Goal: Register for event/course

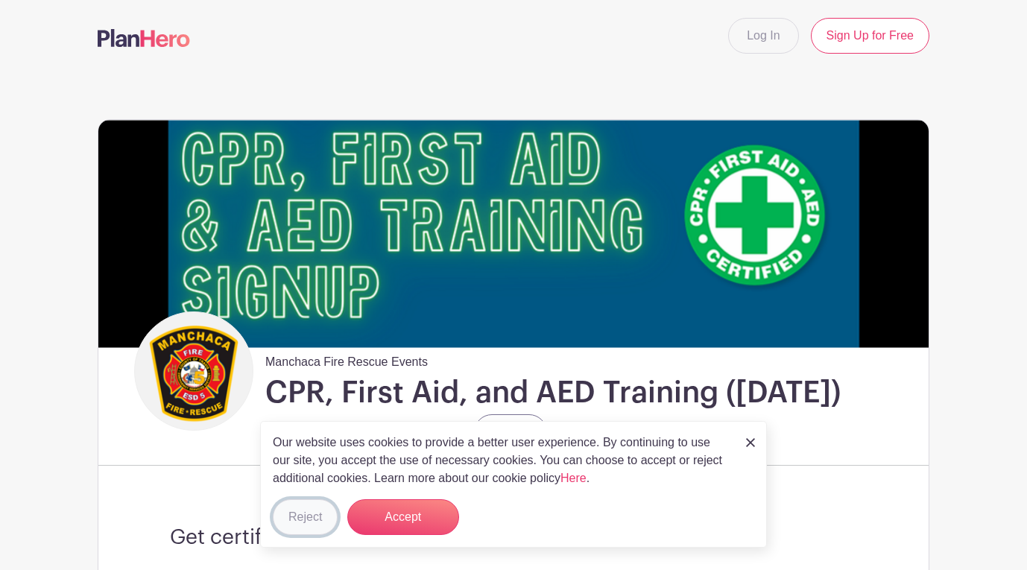
click at [285, 518] on button "Reject" at bounding box center [305, 517] width 65 height 36
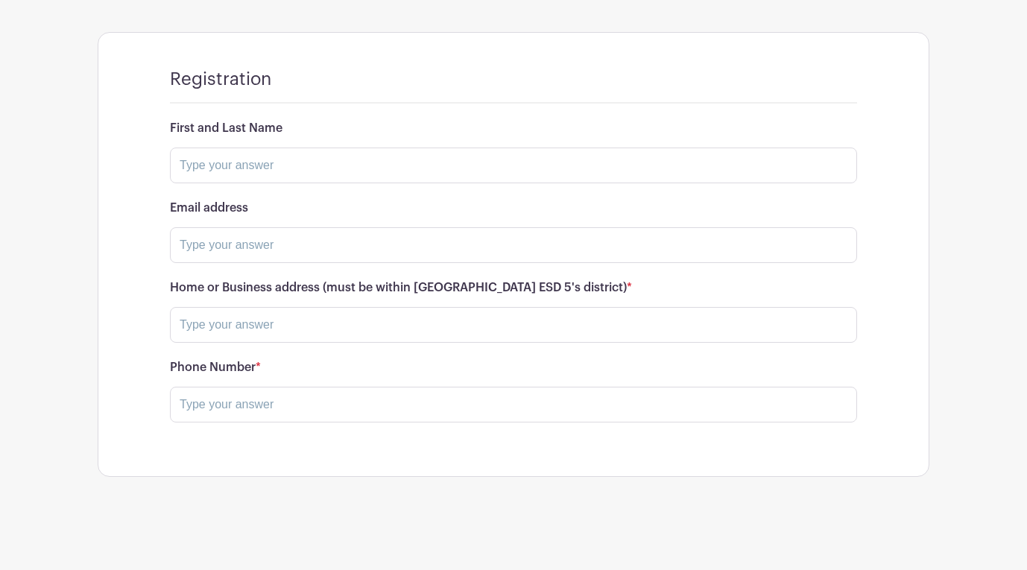
scroll to position [968, 0]
drag, startPoint x: 200, startPoint y: 174, endPoint x: 161, endPoint y: 154, distance: 44.3
click at [196, 170] on input "text" at bounding box center [513, 166] width 687 height 36
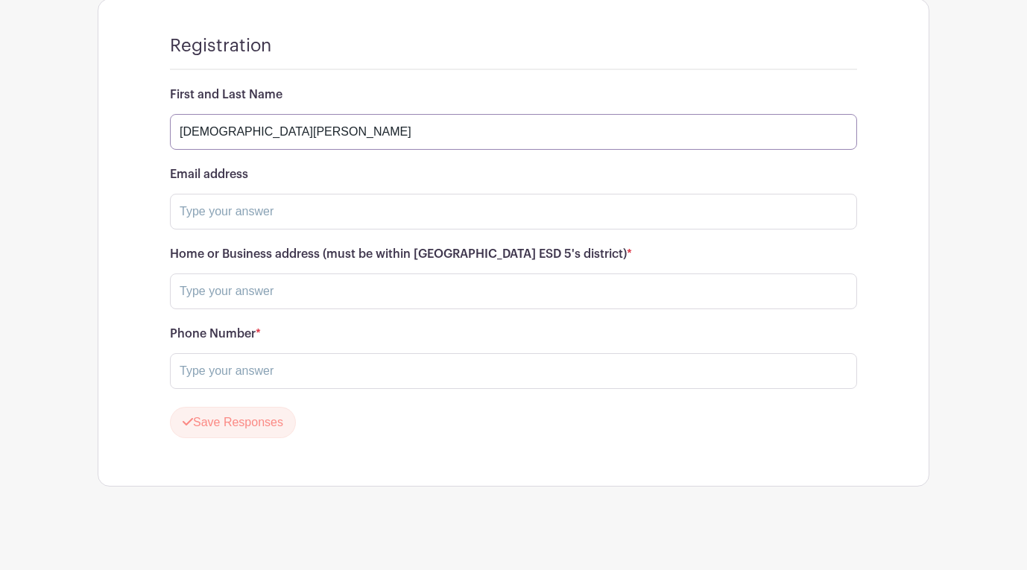
type input "[DEMOGRAPHIC_DATA][PERSON_NAME]"
click at [203, 229] on input "text" at bounding box center [513, 212] width 687 height 36
type input "[EMAIL_ADDRESS][DOMAIN_NAME]"
click at [207, 309] on input "text" at bounding box center [513, 291] width 687 height 36
type input "I"
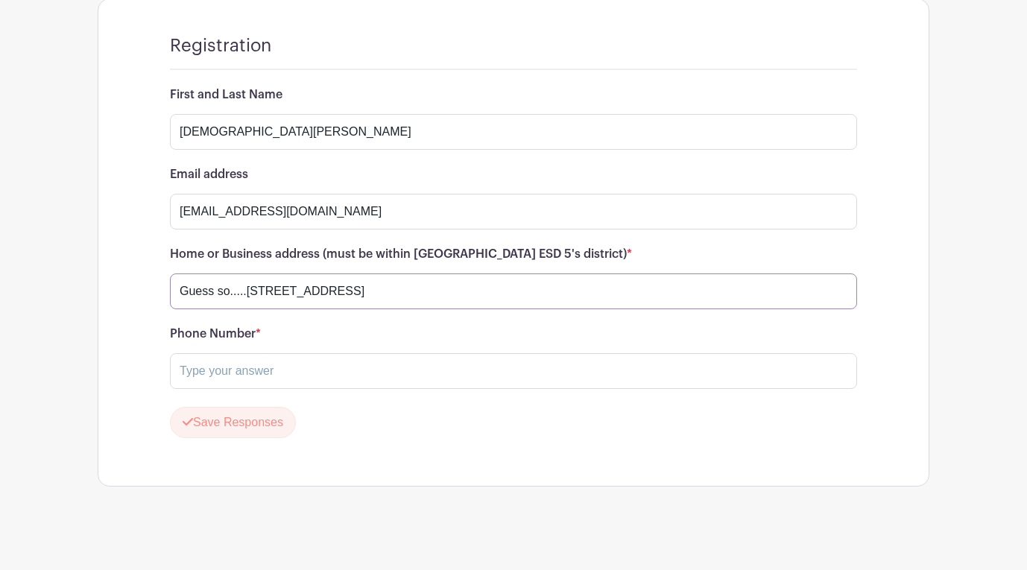
type input "Guess so.....[STREET_ADDRESS]"
click at [196, 389] on input "text" at bounding box center [513, 371] width 687 height 36
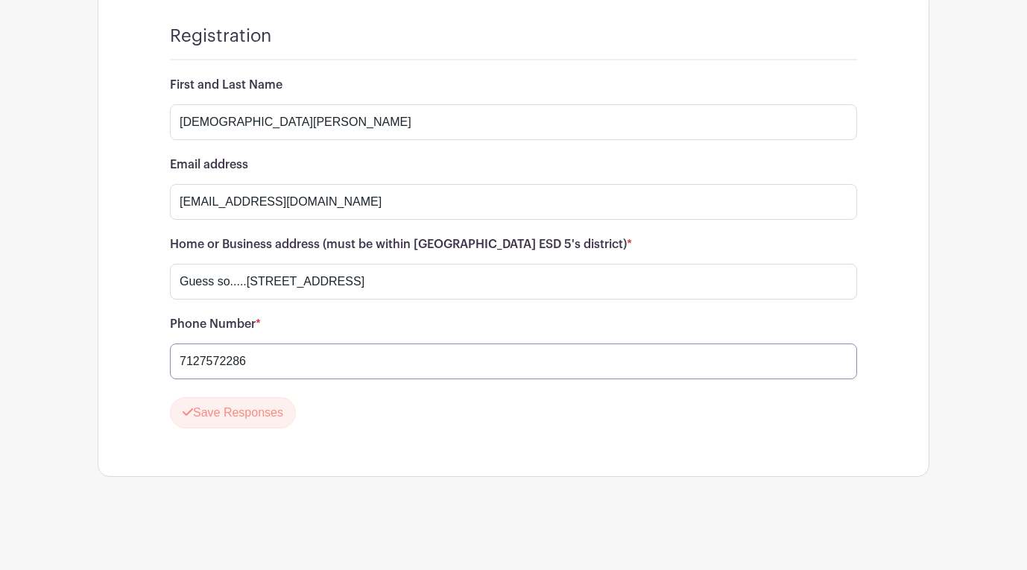
scroll to position [1015, 0]
type input "7127572286"
click at [218, 417] on button "Save Responses" at bounding box center [233, 412] width 126 height 31
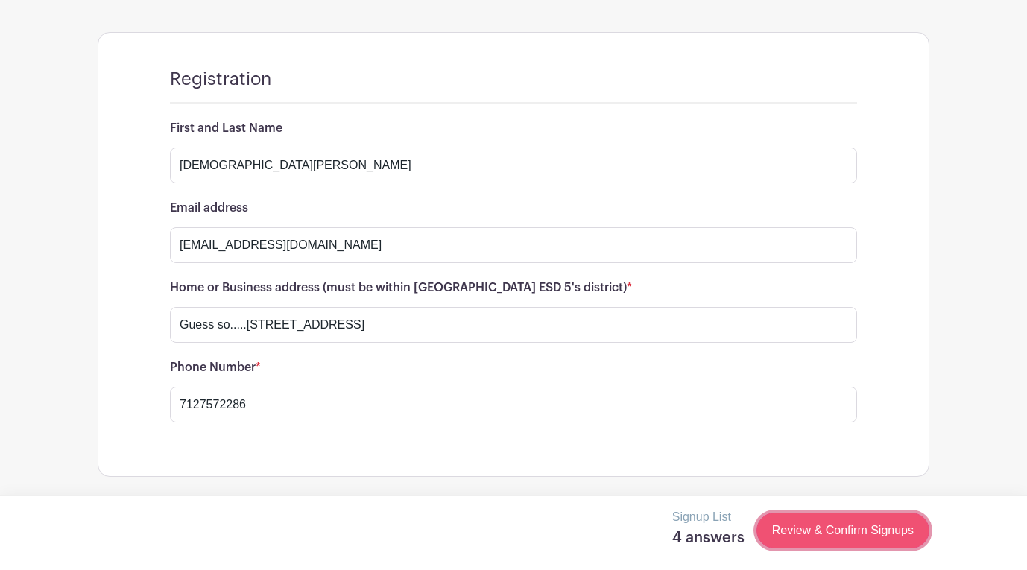
click at [803, 533] on link "Review & Confirm Signups" at bounding box center [842, 531] width 173 height 36
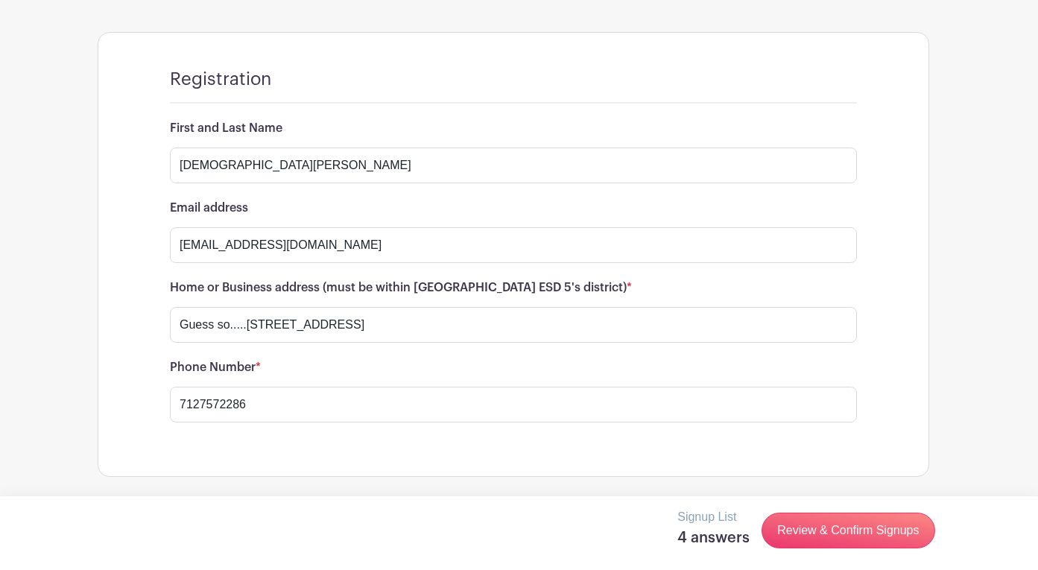
click at [275, 400] on div at bounding box center [519, 285] width 1038 height 570
click at [273, 400] on input "7127572286" at bounding box center [513, 405] width 687 height 36
click at [186, 403] on input "7127572286" at bounding box center [513, 405] width 687 height 36
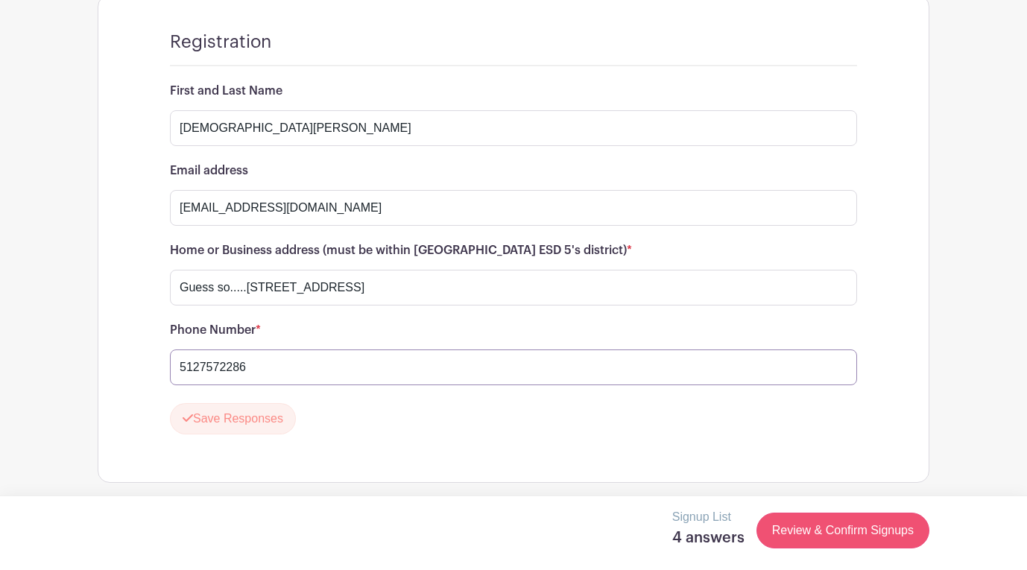
type input "5127572286"
click at [818, 529] on link "Review & Confirm Signups" at bounding box center [842, 531] width 173 height 36
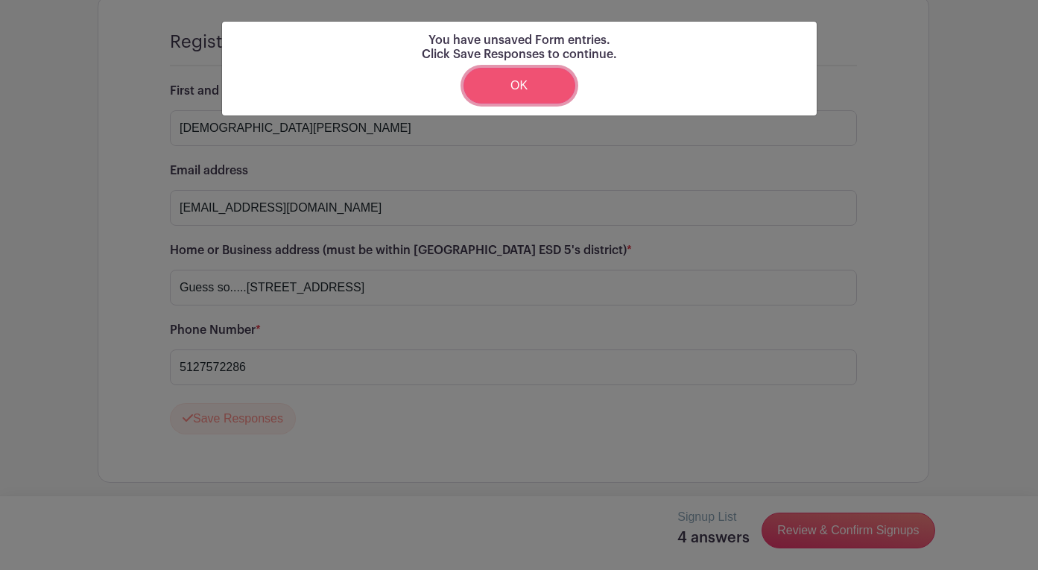
click at [538, 80] on link "OK" at bounding box center [519, 86] width 112 height 36
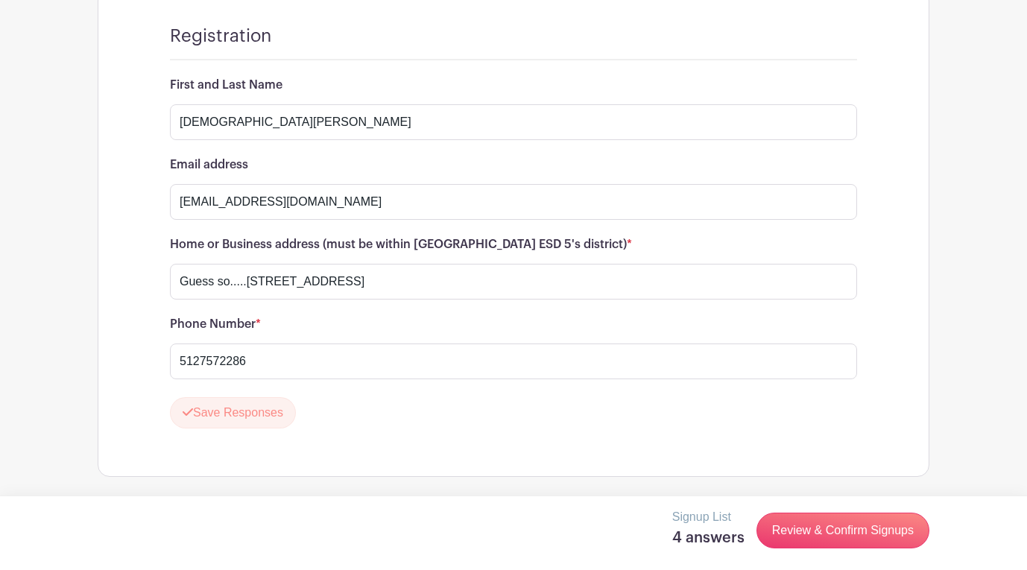
scroll to position [1015, 0]
click at [227, 408] on button "Save Responses" at bounding box center [233, 412] width 126 height 31
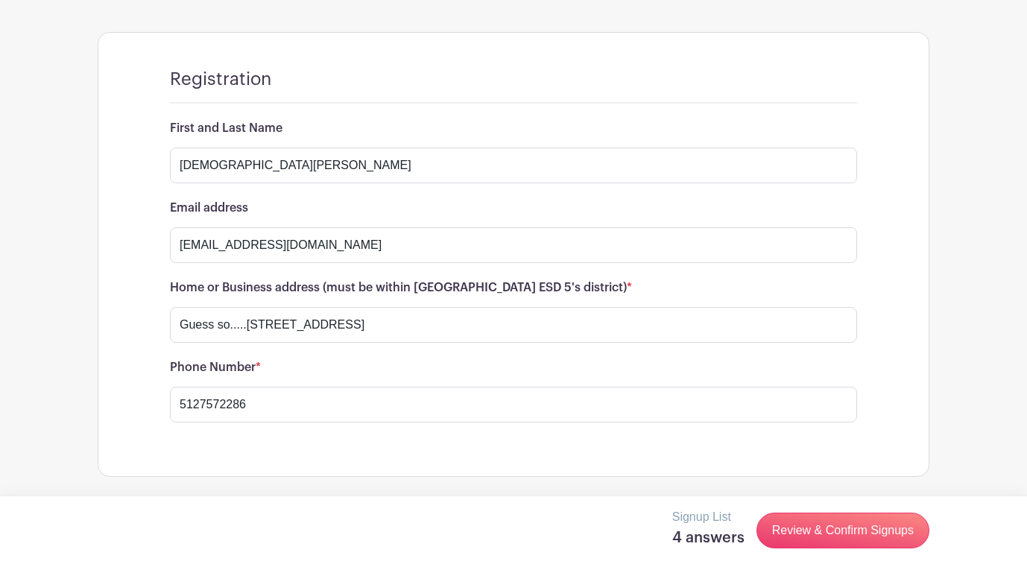
scroll to position [972, 0]
click at [809, 522] on link "Review & Confirm Signups" at bounding box center [842, 531] width 173 height 36
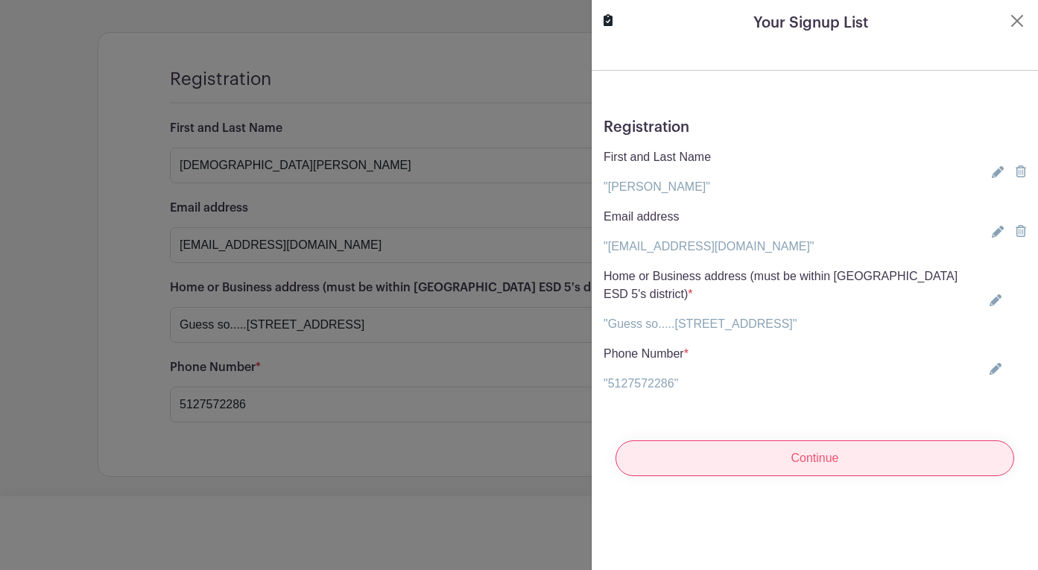
click at [799, 457] on input "Continue" at bounding box center [814, 458] width 399 height 36
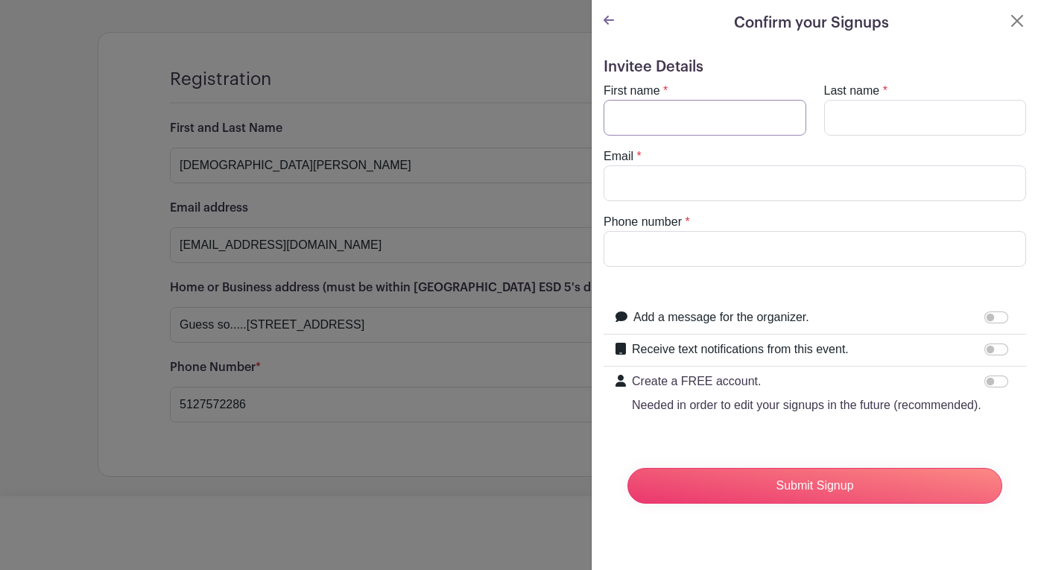
click at [713, 115] on input "First name" at bounding box center [704, 118] width 203 height 36
type input "[PERSON_NAME]"
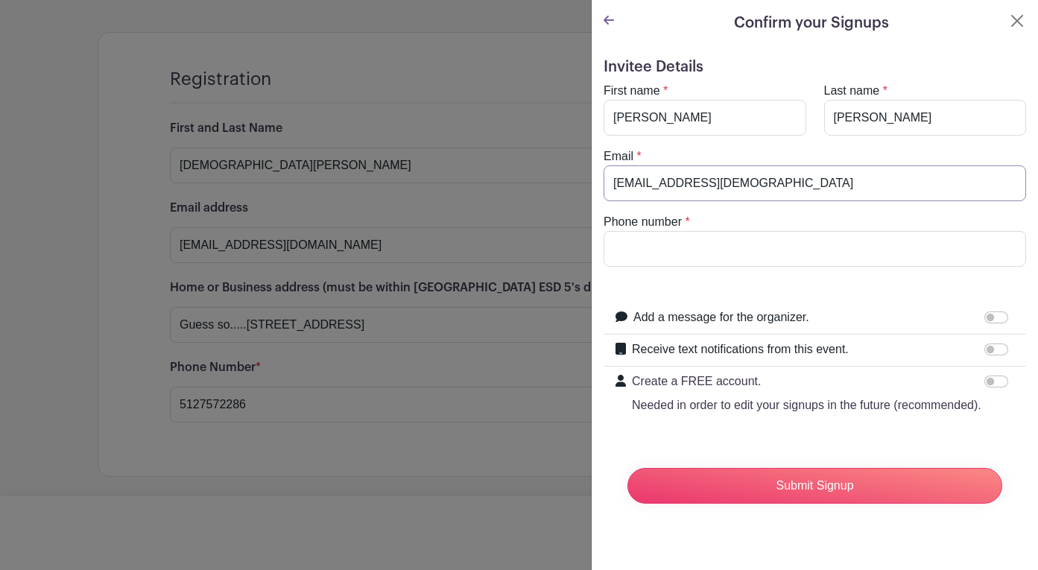
type input "[EMAIL_ADDRESS][DEMOGRAPHIC_DATA]"
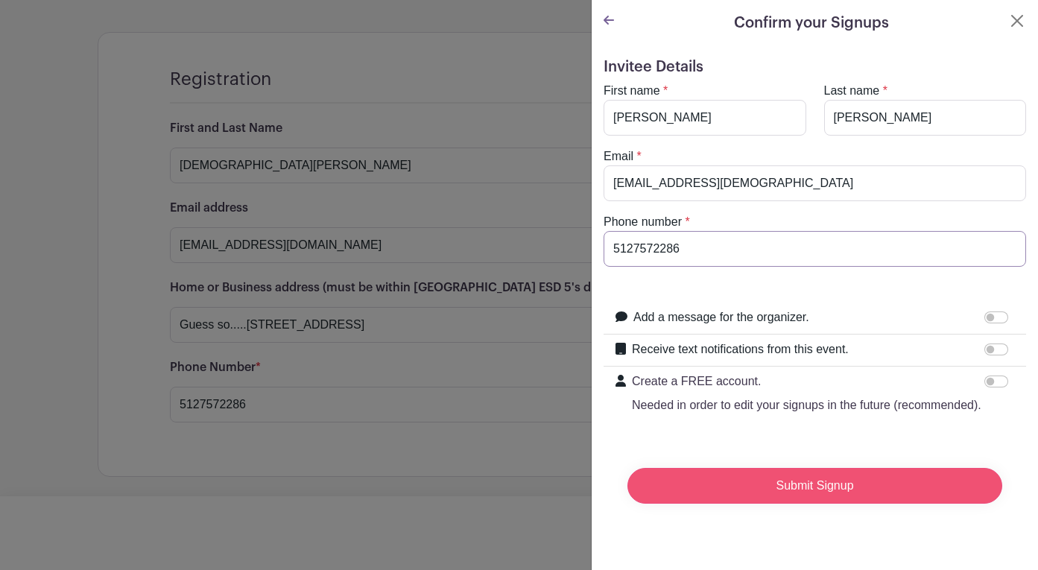
type input "5127572286"
click at [816, 499] on input "Submit Signup" at bounding box center [814, 486] width 375 height 36
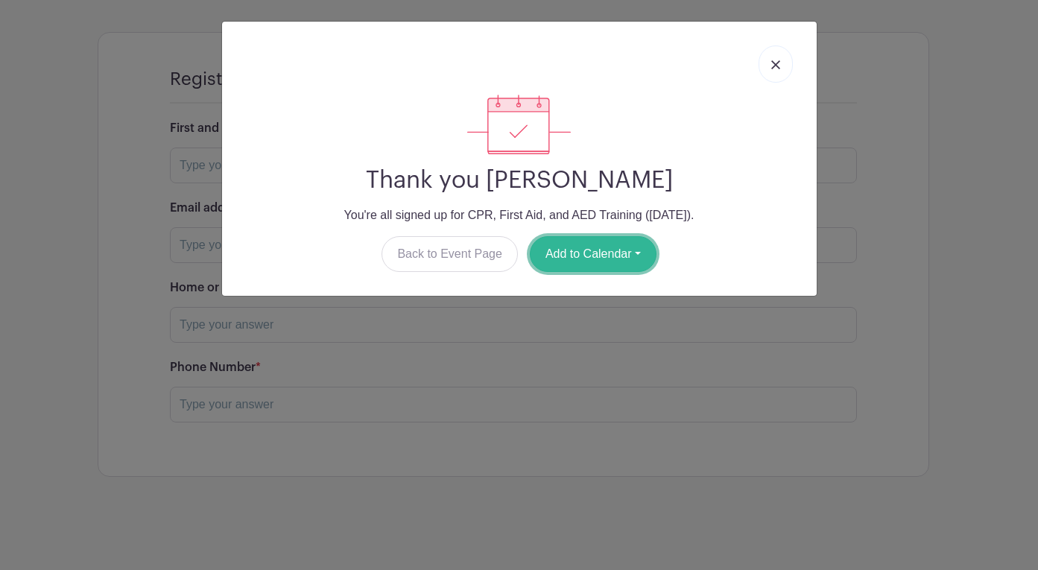
click at [608, 237] on button "Add to Calendar" at bounding box center [593, 254] width 127 height 36
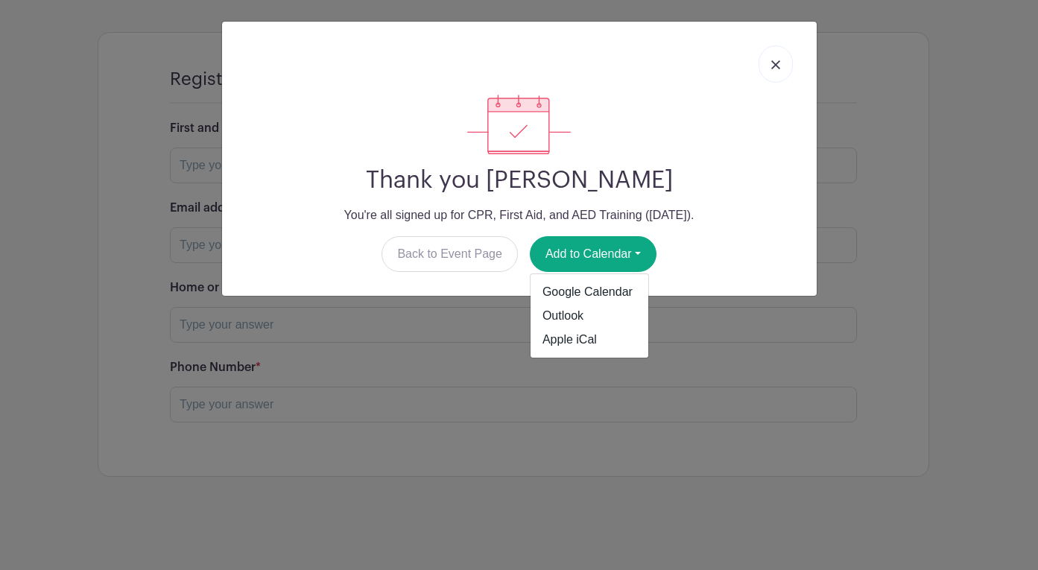
click at [773, 60] on link at bounding box center [775, 63] width 34 height 37
